Goal: Task Accomplishment & Management: Manage account settings

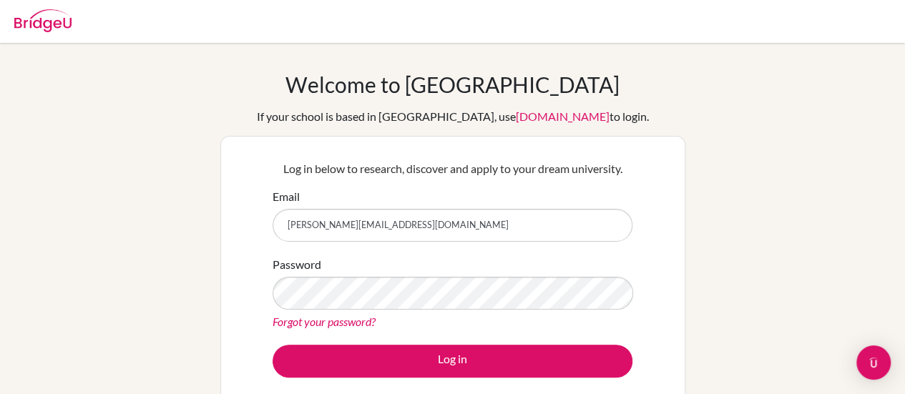
type input "[PERSON_NAME][EMAIL_ADDRESS][DOMAIN_NAME]"
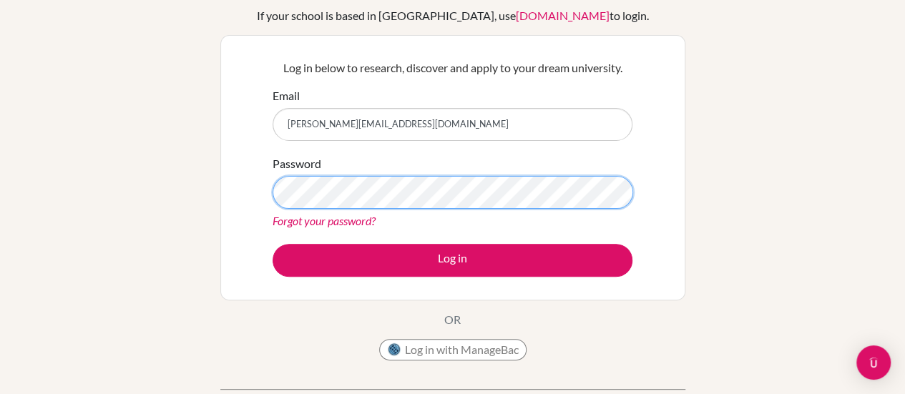
scroll to position [104, 0]
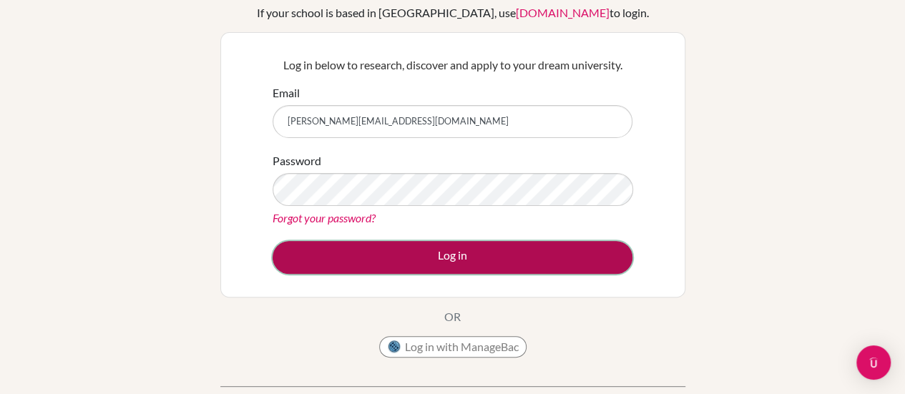
click at [470, 257] on button "Log in" at bounding box center [453, 257] width 360 height 33
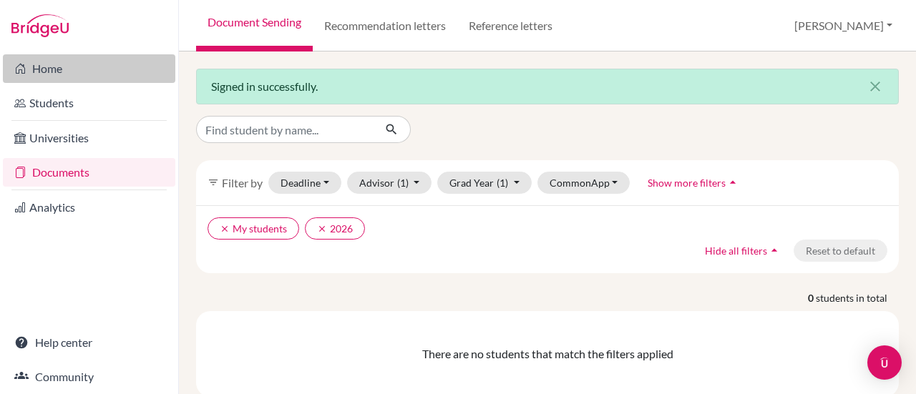
click at [44, 67] on link "Home" at bounding box center [89, 68] width 172 height 29
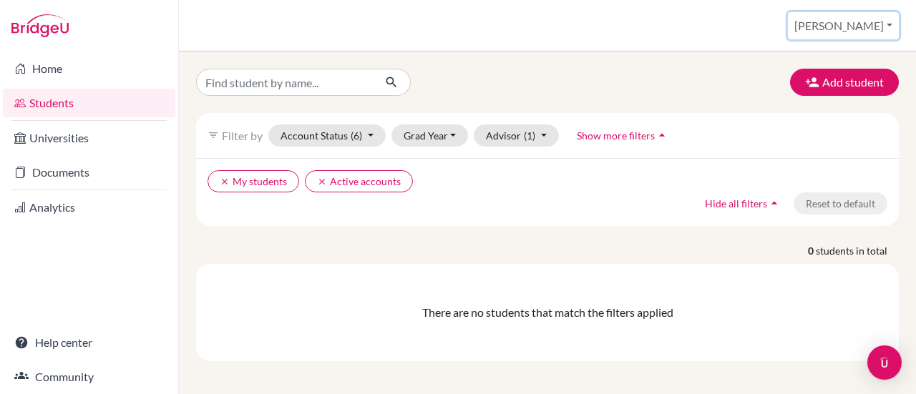
click at [882, 21] on button "Reda" at bounding box center [843, 25] width 111 height 27
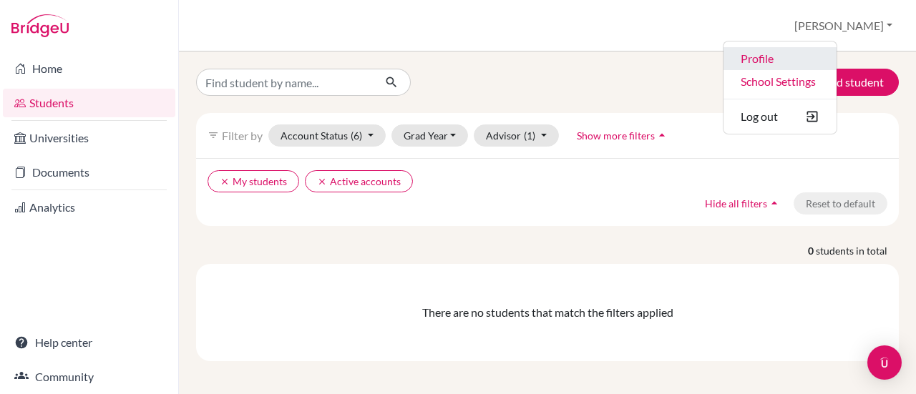
click at [823, 58] on link "Profile" at bounding box center [779, 58] width 113 height 23
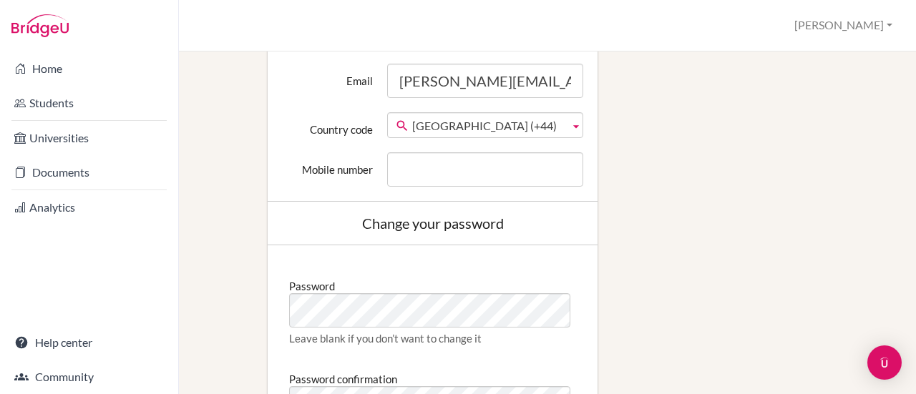
scroll to position [1066, 0]
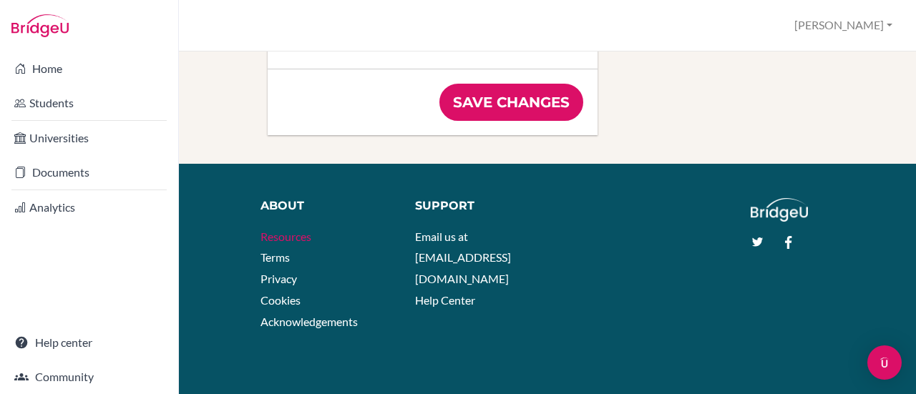
click at [300, 238] on link "Resources" at bounding box center [285, 237] width 51 height 14
